Goal: Download file/media

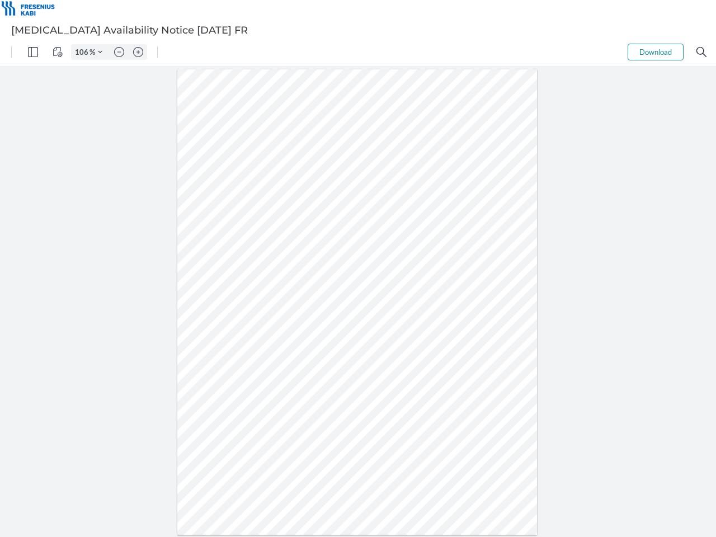
click at [33, 52] on img "Panel" at bounding box center [33, 52] width 10 height 10
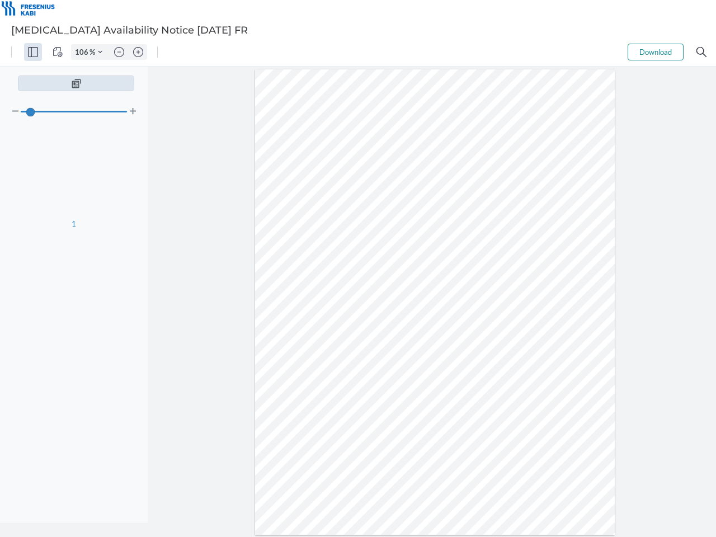
click at [58, 52] on img "View Controls" at bounding box center [58, 52] width 10 height 10
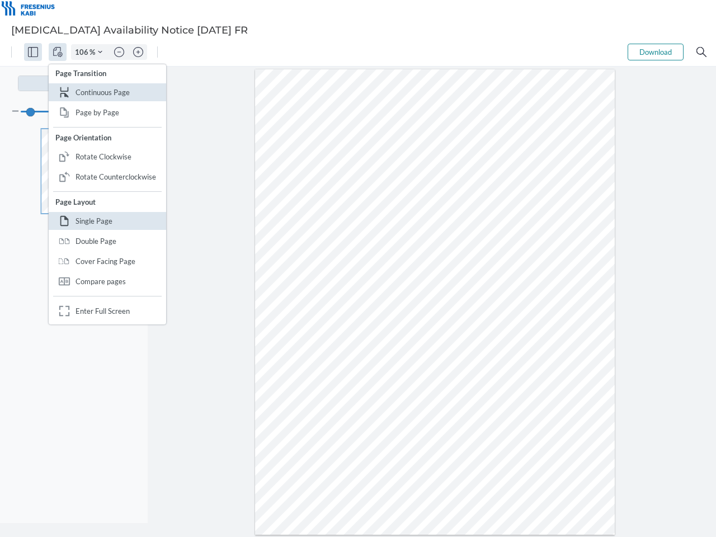
click at [83, 52] on input "106" at bounding box center [81, 52] width 18 height 10
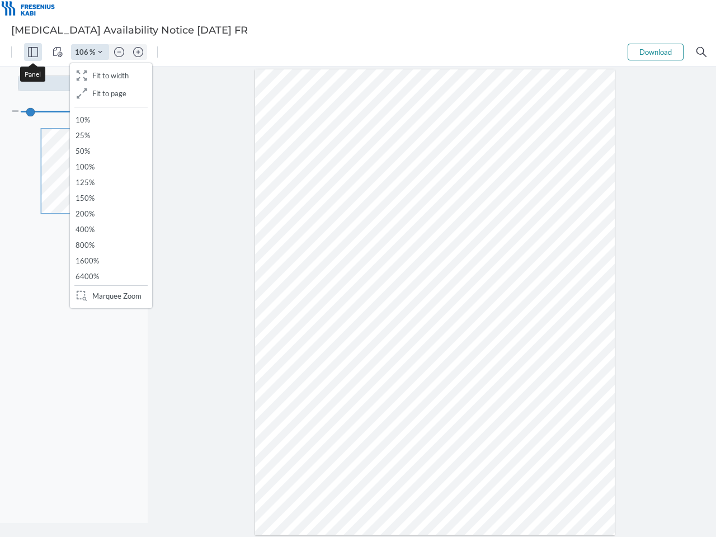
click at [100, 52] on img "Zoom Controls" at bounding box center [100, 52] width 4 height 4
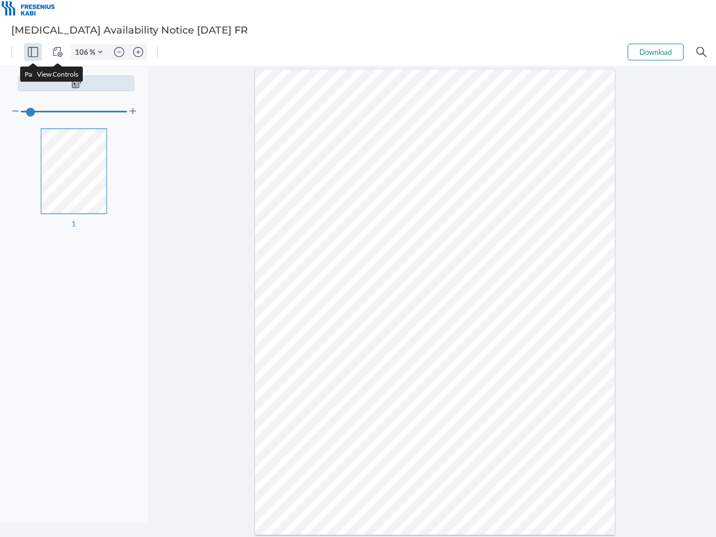
click at [119, 52] on img "Zoom out" at bounding box center [119, 52] width 10 height 10
click at [138, 52] on img "Zoom in" at bounding box center [138, 52] width 10 height 10
type input "106"
click at [656, 52] on button "Download" at bounding box center [656, 52] width 56 height 17
click at [701, 52] on img "Search" at bounding box center [701, 52] width 10 height 10
